Goal: Transaction & Acquisition: Purchase product/service

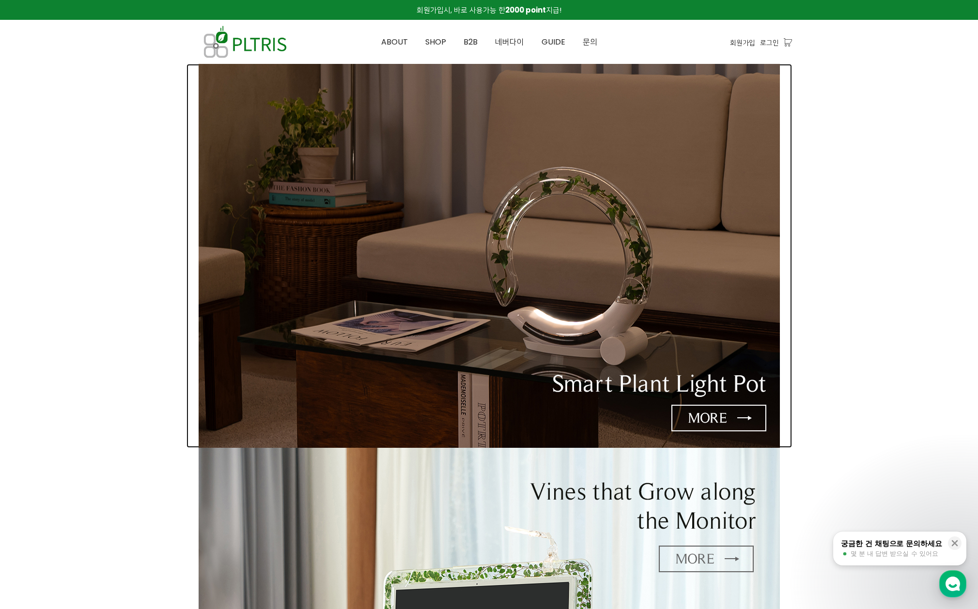
click at [737, 428] on img at bounding box center [489, 256] width 581 height 384
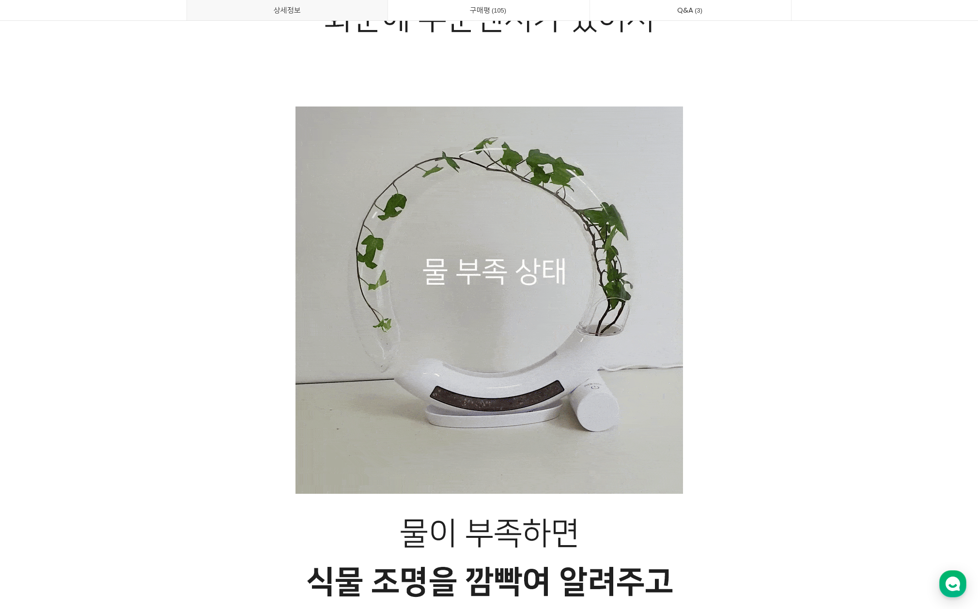
scroll to position [8478, 0]
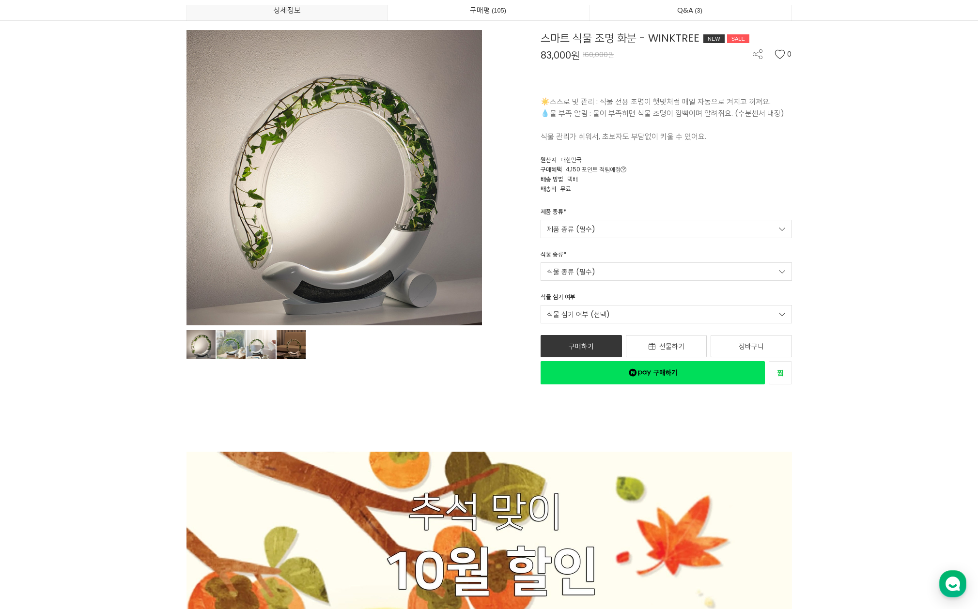
scroll to position [0, 0]
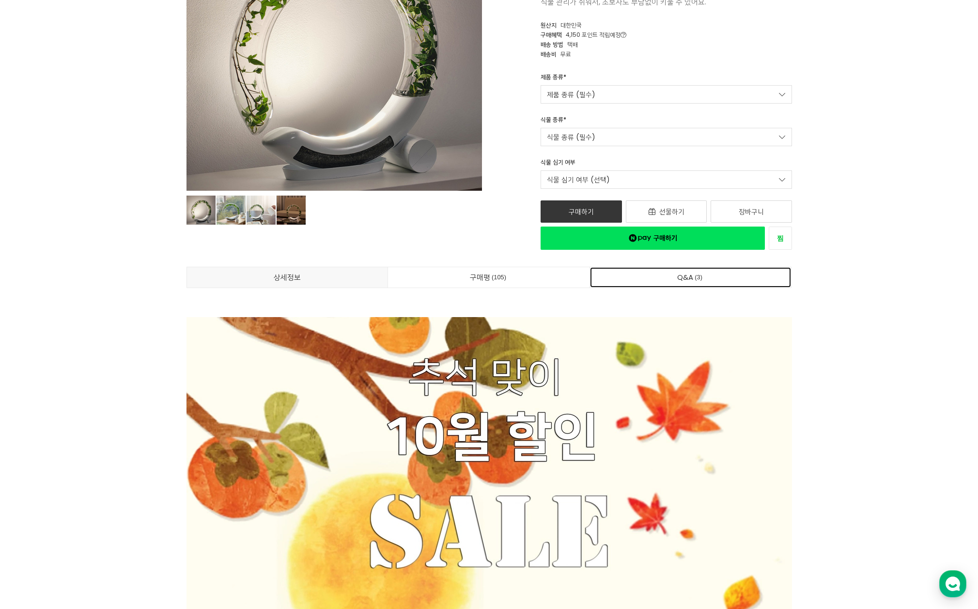
click at [698, 277] on span "3" at bounding box center [698, 277] width 11 height 10
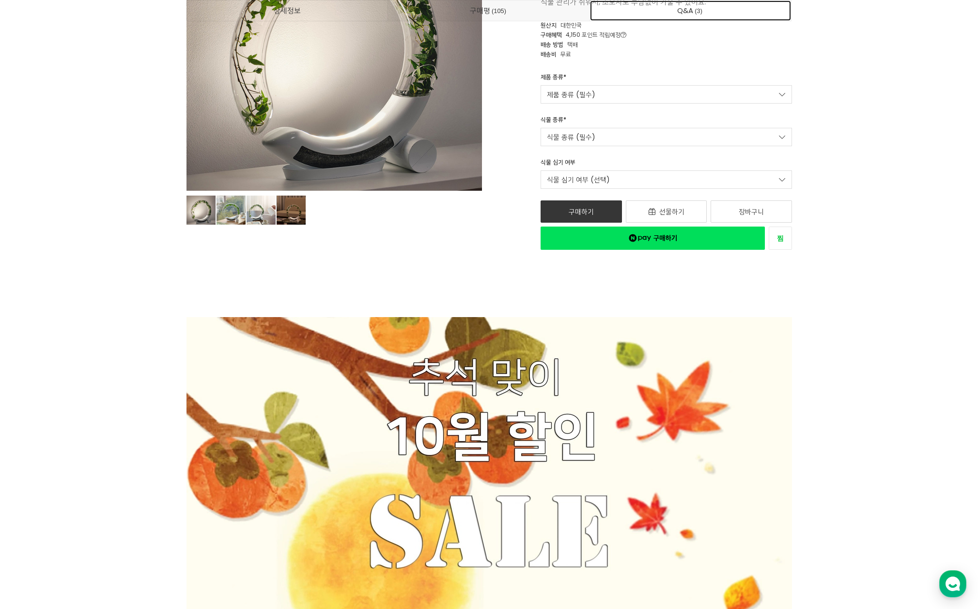
scroll to position [26240, 0]
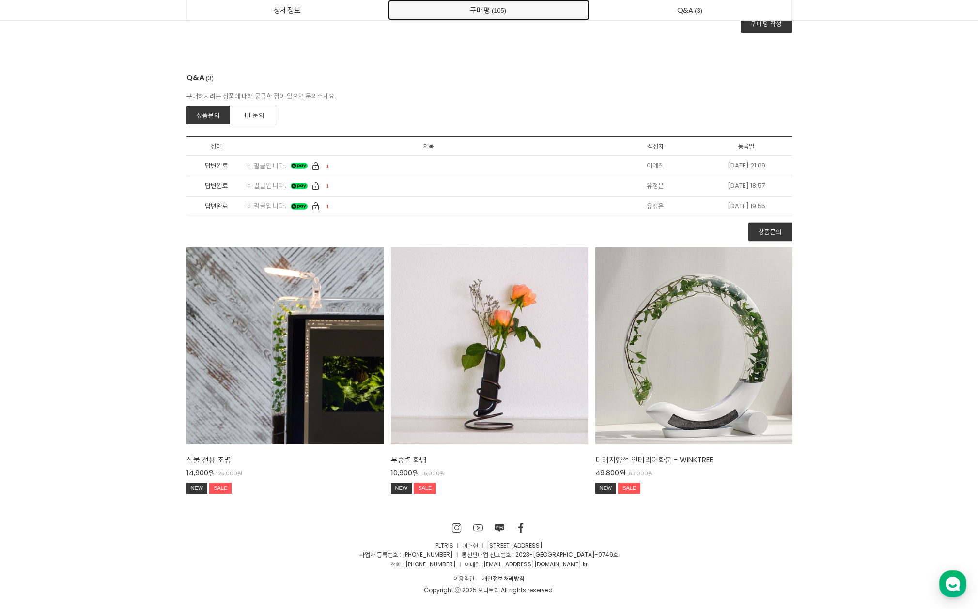
click at [500, 9] on span "105" at bounding box center [498, 10] width 17 height 10
